Goal: Task Accomplishment & Management: Use online tool/utility

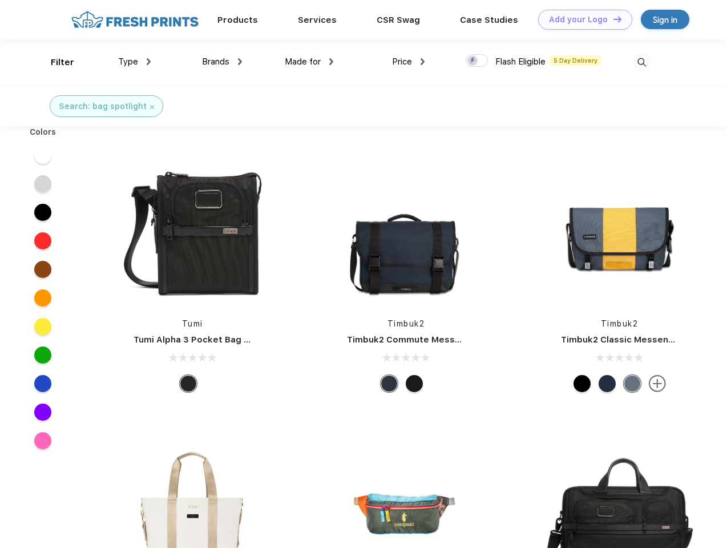
scroll to position [1, 0]
click at [581, 19] on link "Add your Logo Design Tool" at bounding box center [585, 20] width 94 height 20
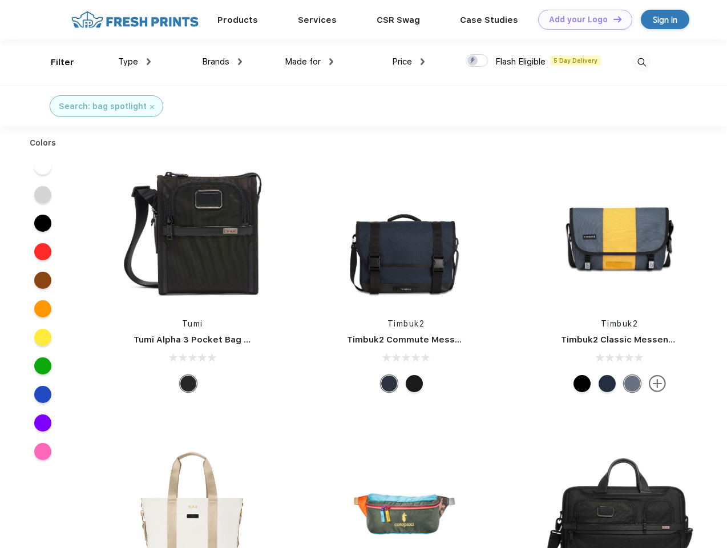
click at [0, 0] on div "Design Tool" at bounding box center [0, 0] width 0 height 0
click at [612, 19] on link "Add your Logo Design Tool" at bounding box center [585, 20] width 94 height 20
click at [55, 62] on div "Filter" at bounding box center [62, 62] width 23 height 13
click at [135, 62] on span "Type" at bounding box center [128, 61] width 20 height 10
click at [222, 62] on span "Brands" at bounding box center [215, 61] width 27 height 10
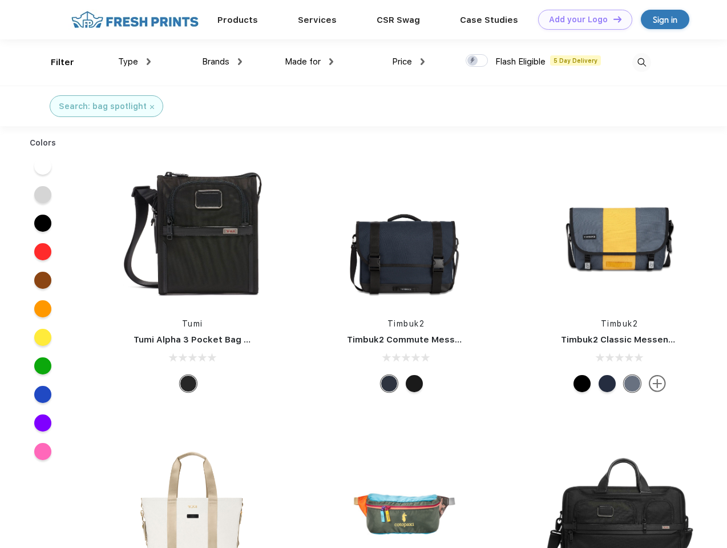
click at [309, 62] on span "Made for" at bounding box center [303, 61] width 36 height 10
click at [408, 62] on span "Price" at bounding box center [402, 61] width 20 height 10
click at [477, 61] on div at bounding box center [477, 60] width 22 height 13
click at [473, 61] on input "checkbox" at bounding box center [469, 57] width 7 height 7
click at [641, 62] on img at bounding box center [641, 62] width 19 height 19
